Goal: Transaction & Acquisition: Purchase product/service

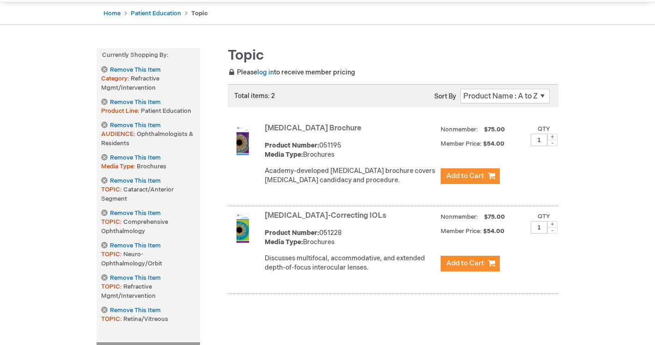
scroll to position [113, 0]
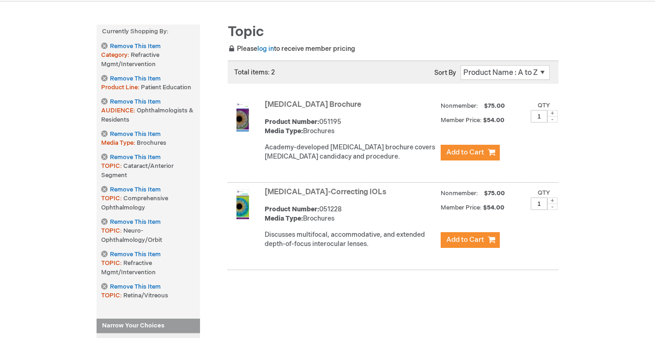
click at [286, 103] on link "[MEDICAL_DATA] Brochure" at bounding box center [313, 104] width 97 height 9
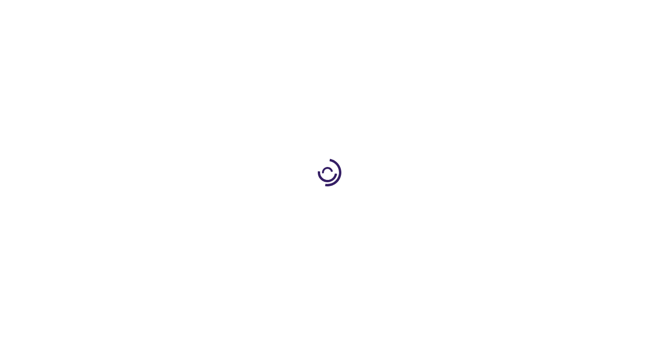
type input "1"
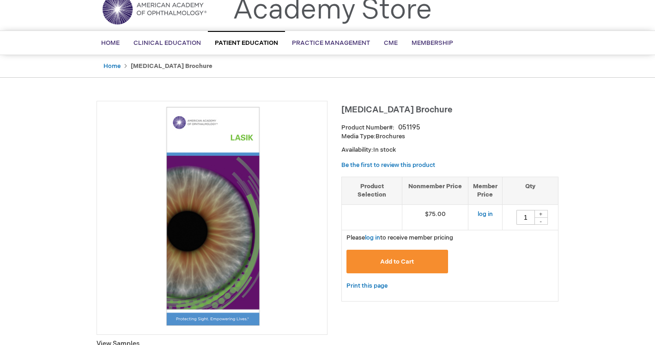
scroll to position [106, 0]
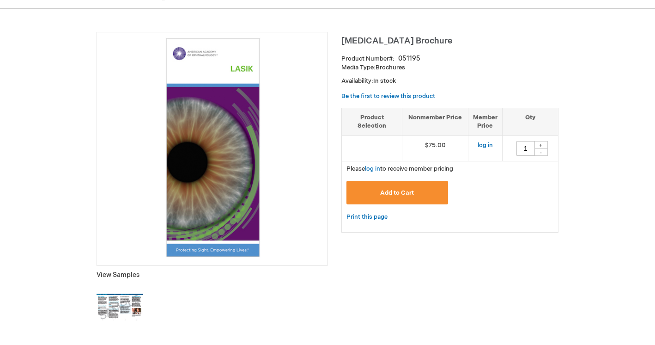
click at [103, 307] on img at bounding box center [120, 307] width 46 height 46
